Goal: Find specific page/section: Find specific page/section

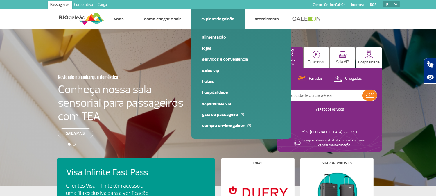
click at [206, 47] on link "Lojas" at bounding box center [242, 48] width 78 height 6
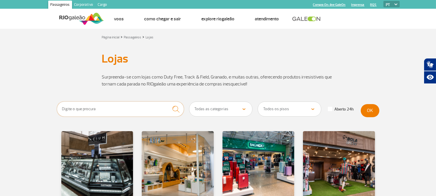
click at [85, 112] on input "text" at bounding box center [120, 108] width 127 height 15
type input "FREE"
click at [168, 101] on button "submit" at bounding box center [176, 108] width 16 height 15
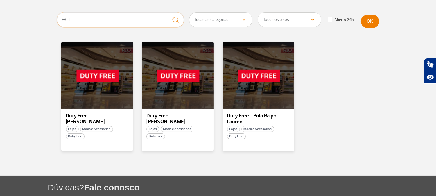
scroll to position [97, 0]
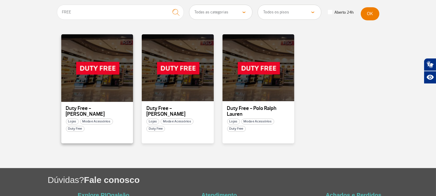
click at [93, 94] on div at bounding box center [96, 68] width 73 height 68
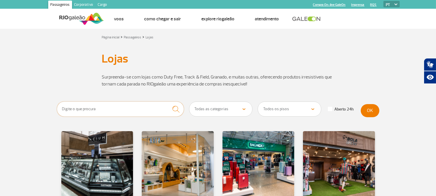
click at [103, 108] on input "text" at bounding box center [120, 108] width 127 height 15
type input "FREE"
click at [168, 101] on button "submit" at bounding box center [176, 108] width 16 height 15
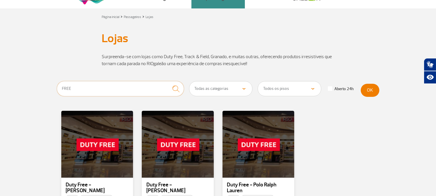
scroll to position [97, 0]
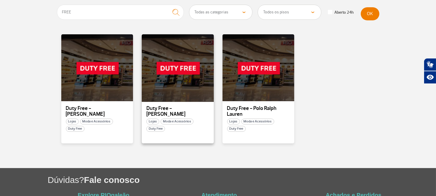
click at [187, 94] on div at bounding box center [177, 68] width 73 height 68
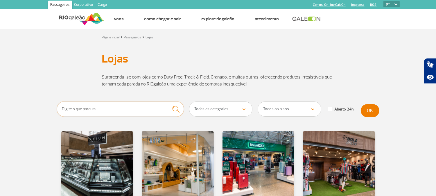
click at [101, 103] on input "text" at bounding box center [120, 108] width 127 height 15
type input "FREE"
click at [168, 101] on button "submit" at bounding box center [176, 108] width 16 height 15
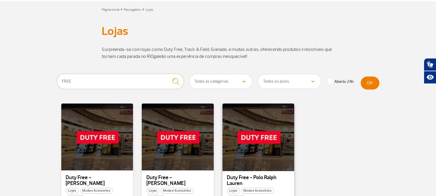
scroll to position [65, 0]
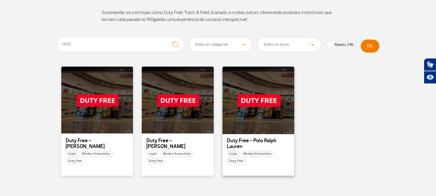
click at [256, 114] on div at bounding box center [258, 100] width 73 height 68
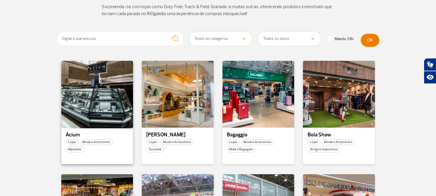
scroll to position [65, 0]
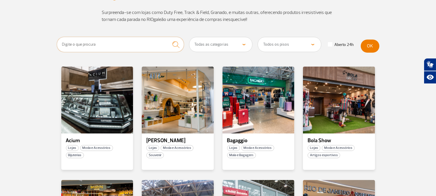
click at [105, 48] on input "text" at bounding box center [120, 44] width 127 height 15
type input "DUT"
click at [168, 37] on button "submit" at bounding box center [176, 44] width 16 height 15
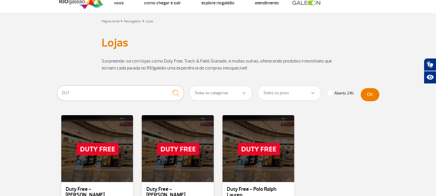
scroll to position [0, 0]
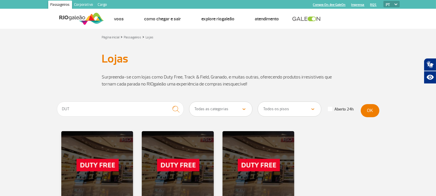
click at [286, 109] on select "Todos os pisos Área Pública (antes do Raio-X) Desembarque Área Pública Desembar…" at bounding box center [289, 109] width 63 height 15
select select "84"
click at [258, 102] on select "Todos os pisos Área Pública (antes do Raio-X) Desembarque Área Pública Desembar…" at bounding box center [289, 109] width 63 height 15
click at [370, 112] on button "OK" at bounding box center [370, 110] width 19 height 13
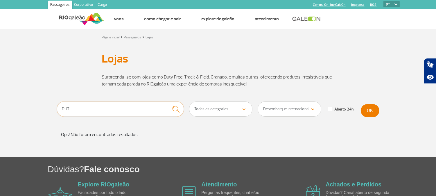
drag, startPoint x: 115, startPoint y: 107, endPoint x: 0, endPoint y: 88, distance: 116.9
click at [0, 88] on app-paragraphs "Lojas Lojas Surpreenda-se com lojas como Duty Free, Track & Field, Granado, e m…" at bounding box center [218, 101] width 436 height 112
click at [373, 111] on button "OK" at bounding box center [370, 110] width 19 height 13
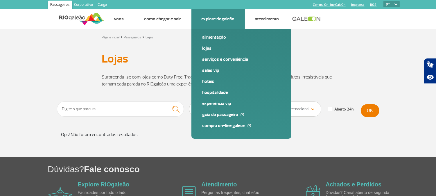
click at [217, 58] on link "Serviços e Conveniência" at bounding box center [242, 59] width 78 height 6
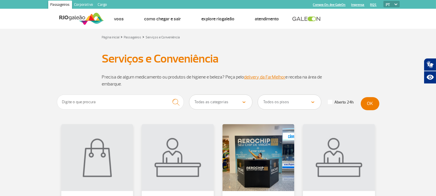
click at [305, 100] on select "Todos os pisos Área Pública (antes do Raio-X) Desembarque Área Pública Desembar…" at bounding box center [289, 102] width 63 height 15
select select "84"
click at [258, 95] on select "Todos os pisos Área Pública (antes do Raio-X) Desembarque Área Pública Desembar…" at bounding box center [289, 102] width 63 height 15
click at [376, 105] on button "OK" at bounding box center [370, 103] width 19 height 13
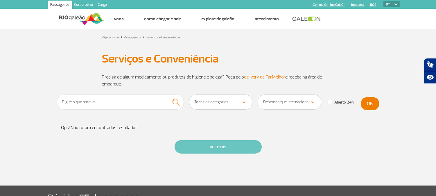
click at [233, 146] on button "Ver mais" at bounding box center [218, 146] width 87 height 13
